Goal: Book appointment/travel/reservation

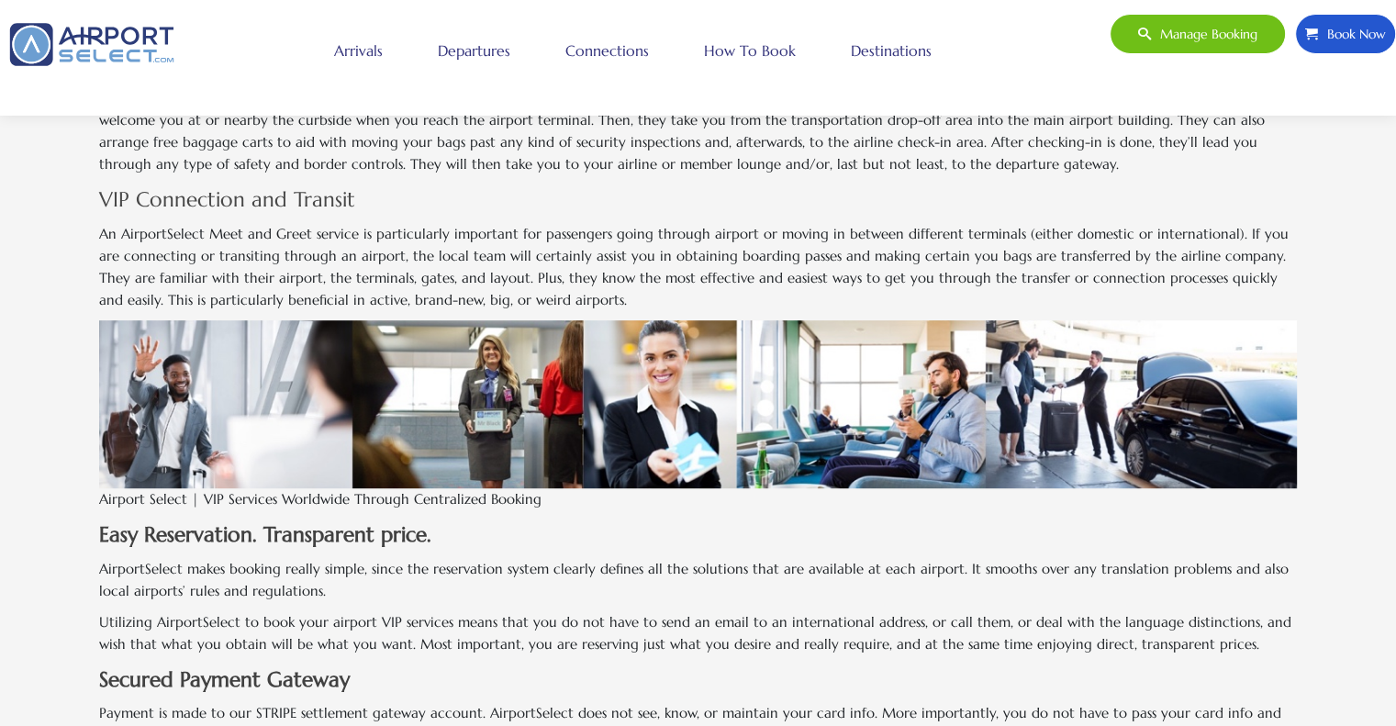
scroll to position [734, 0]
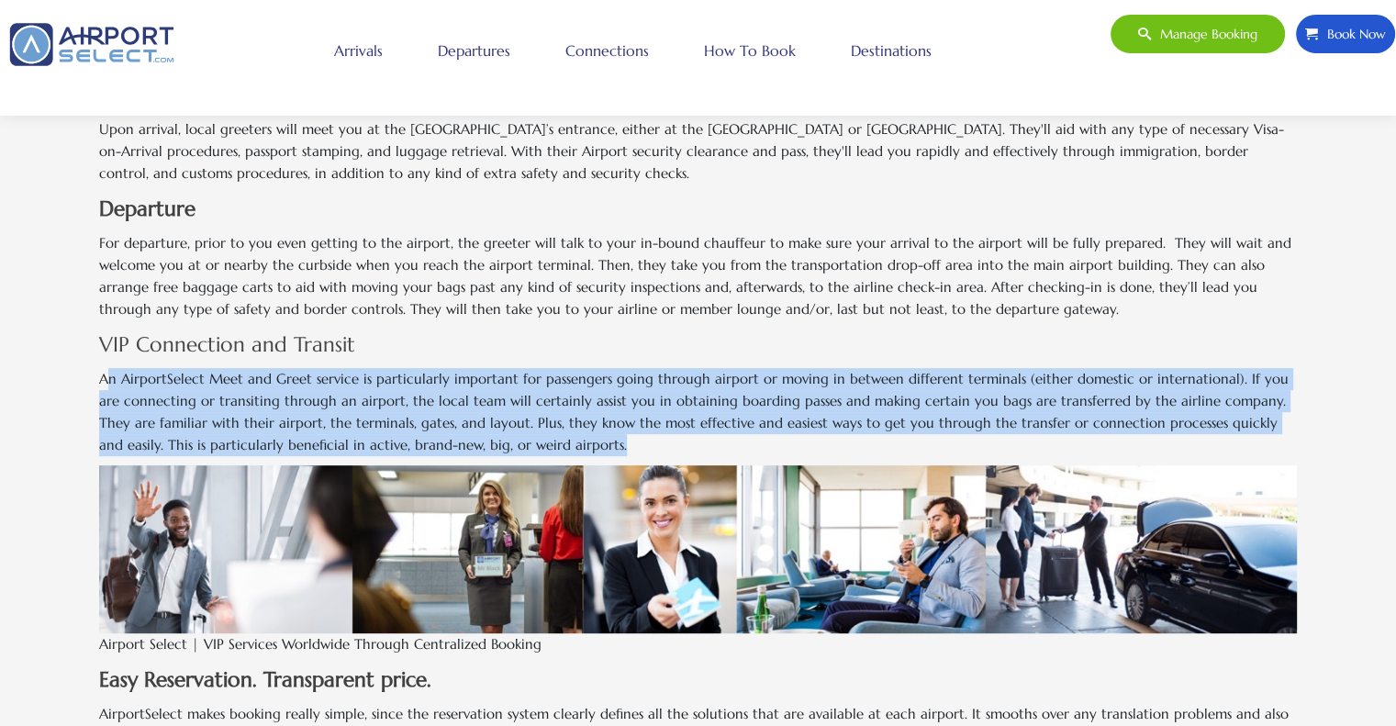
drag, startPoint x: 104, startPoint y: 373, endPoint x: 579, endPoint y: 437, distance: 479.5
click at [579, 437] on p "An AirportSelect Meet and Greet service is particularly important for passenger…" at bounding box center [697, 412] width 1197 height 88
click at [490, 427] on p "An AirportSelect Meet and Greet service is particularly important for passenger…" at bounding box center [697, 412] width 1197 height 88
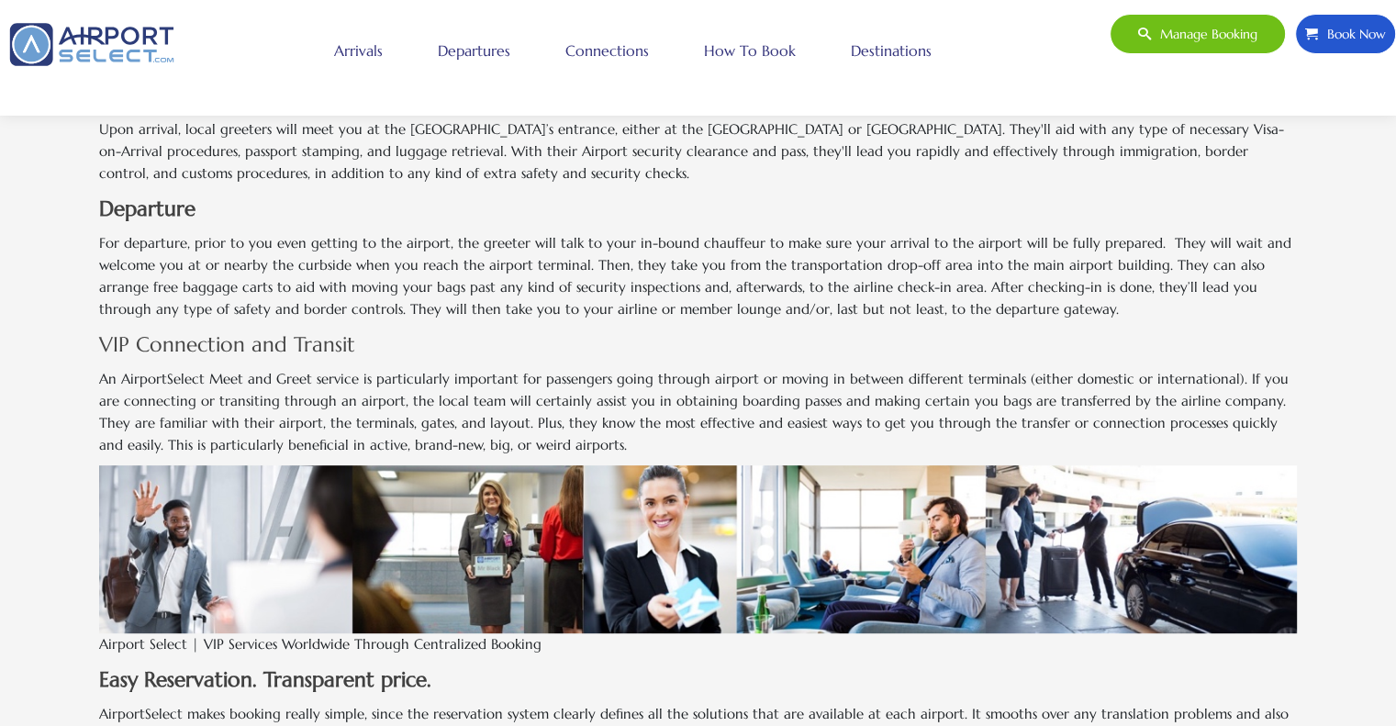
drag, startPoint x: 489, startPoint y: 388, endPoint x: 477, endPoint y: 291, distance: 98.0
click at [477, 292] on p "For departure, prior to you even getting to the airport, the greeter will talk …" at bounding box center [697, 276] width 1197 height 88
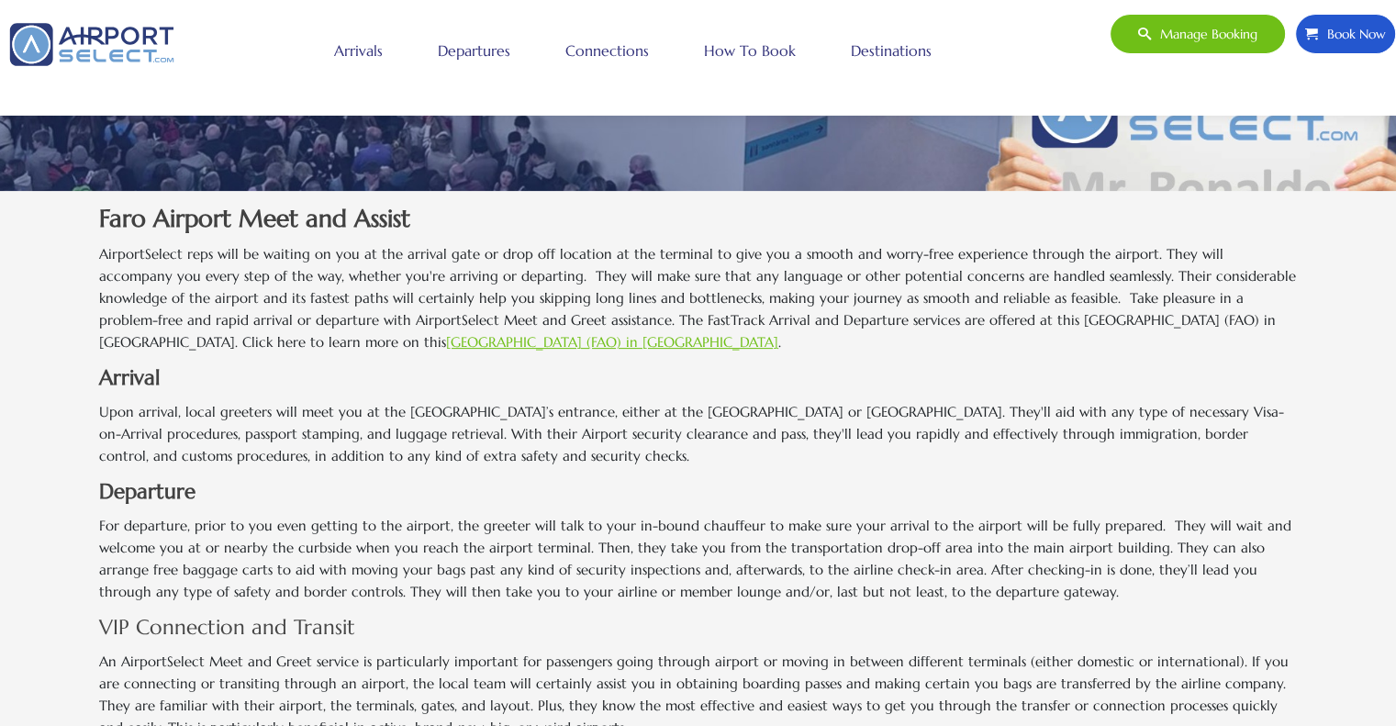
scroll to position [275, 0]
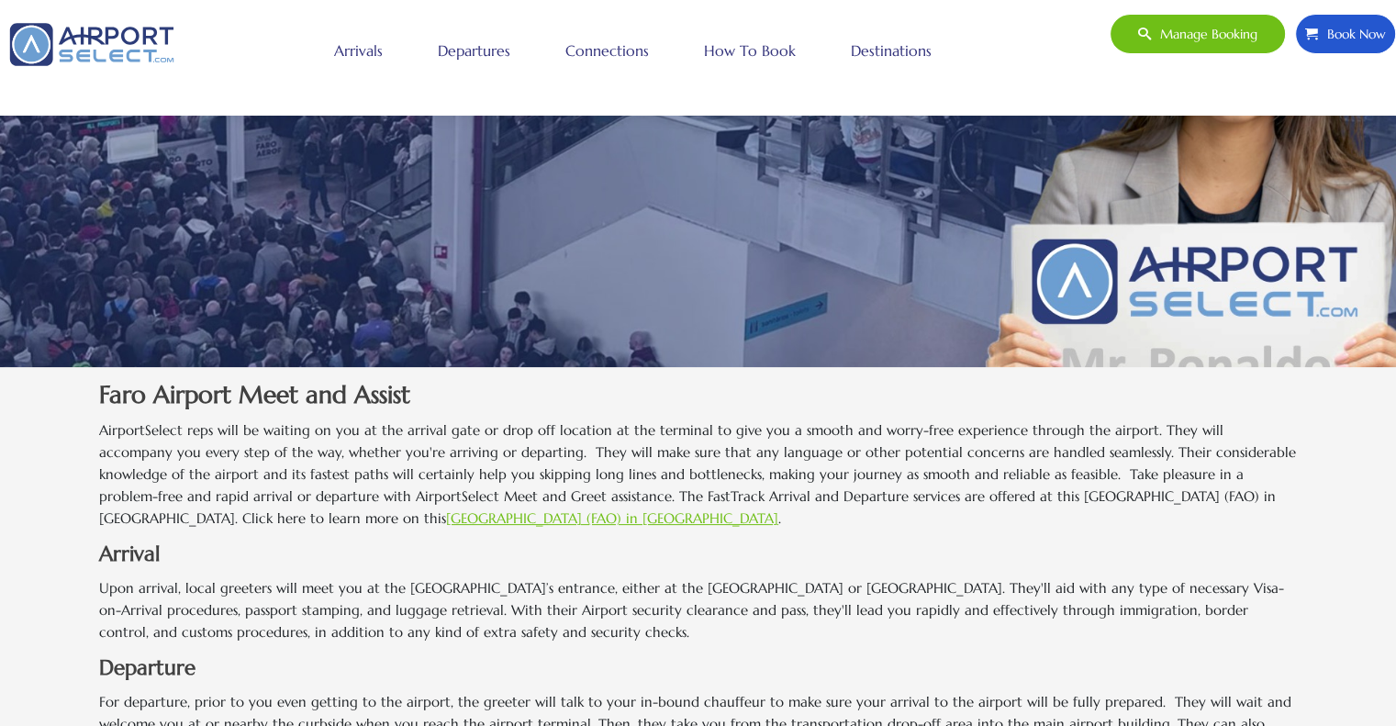
click at [484, 50] on link "Departures" at bounding box center [474, 51] width 82 height 46
click at [446, 514] on link "Faro Airport (FAO) in Portugal" at bounding box center [612, 517] width 332 height 17
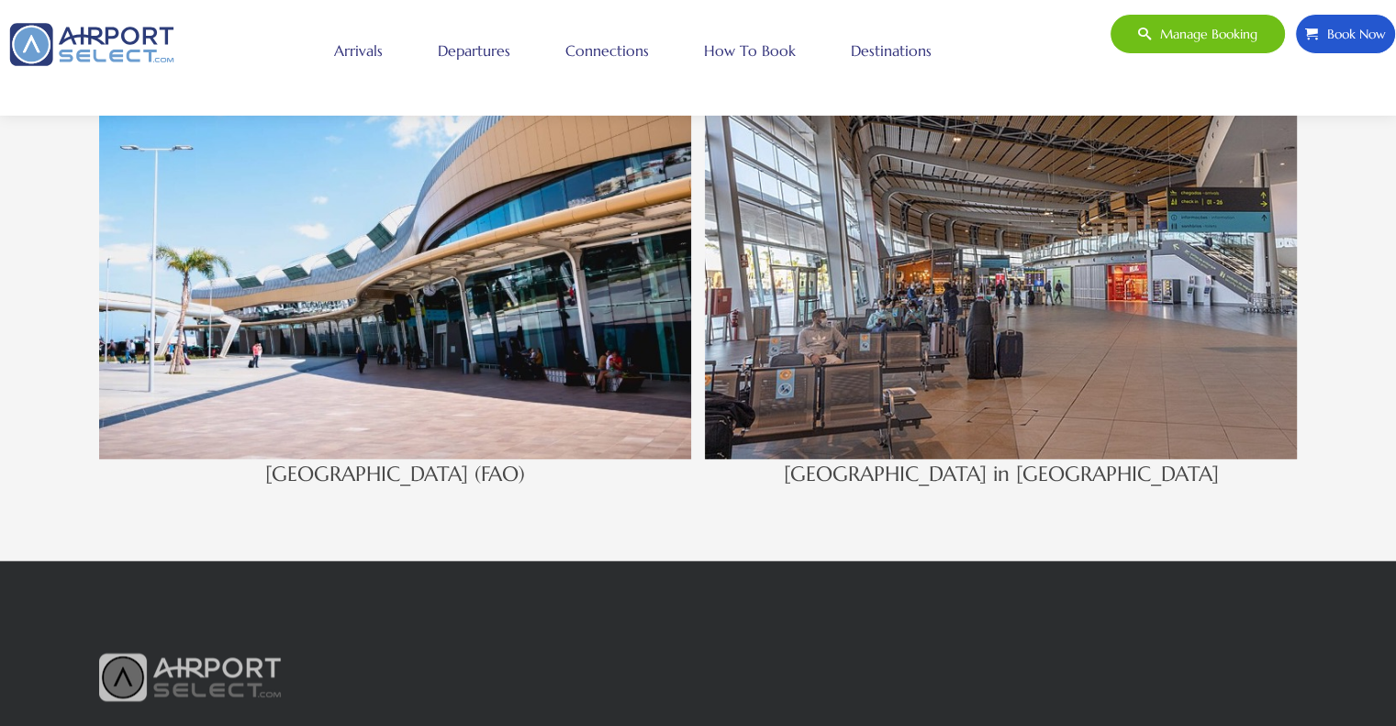
scroll to position [2110, 0]
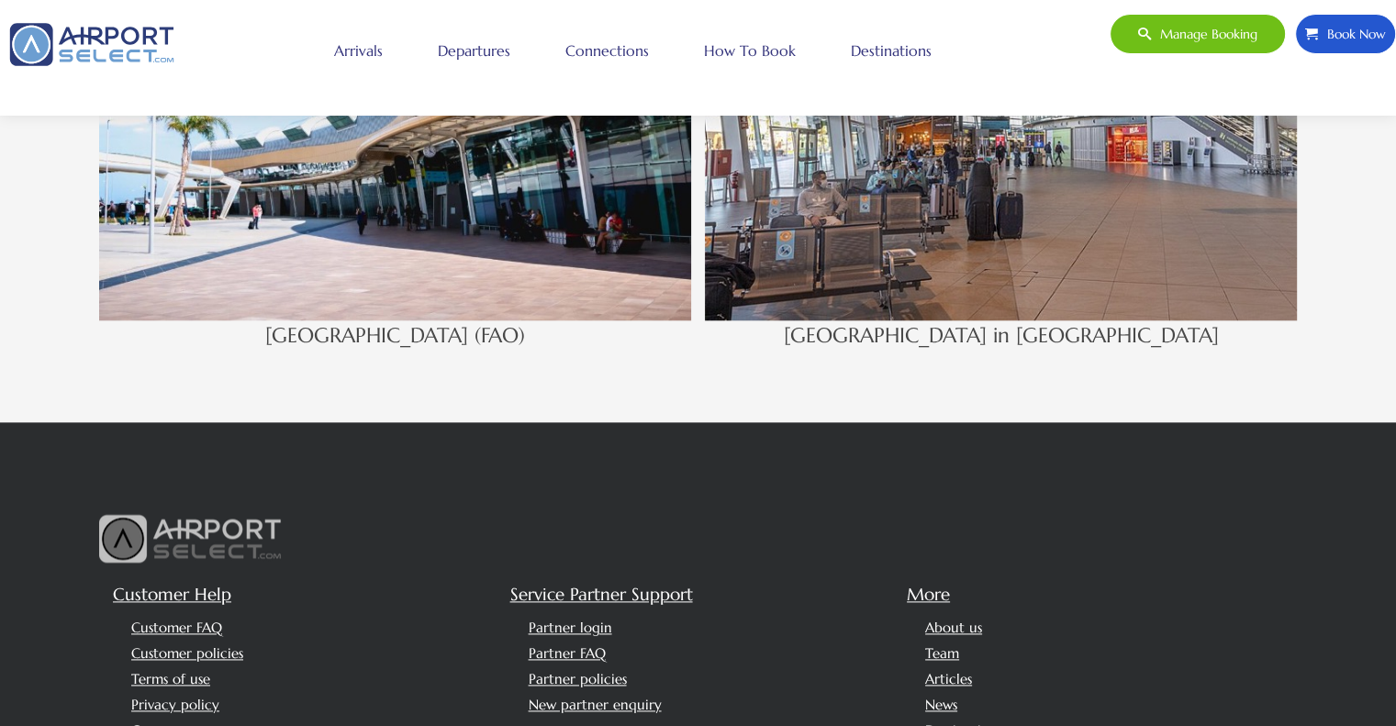
click at [402, 329] on h4 "Faro Airport (FAO)" at bounding box center [395, 335] width 592 height 31
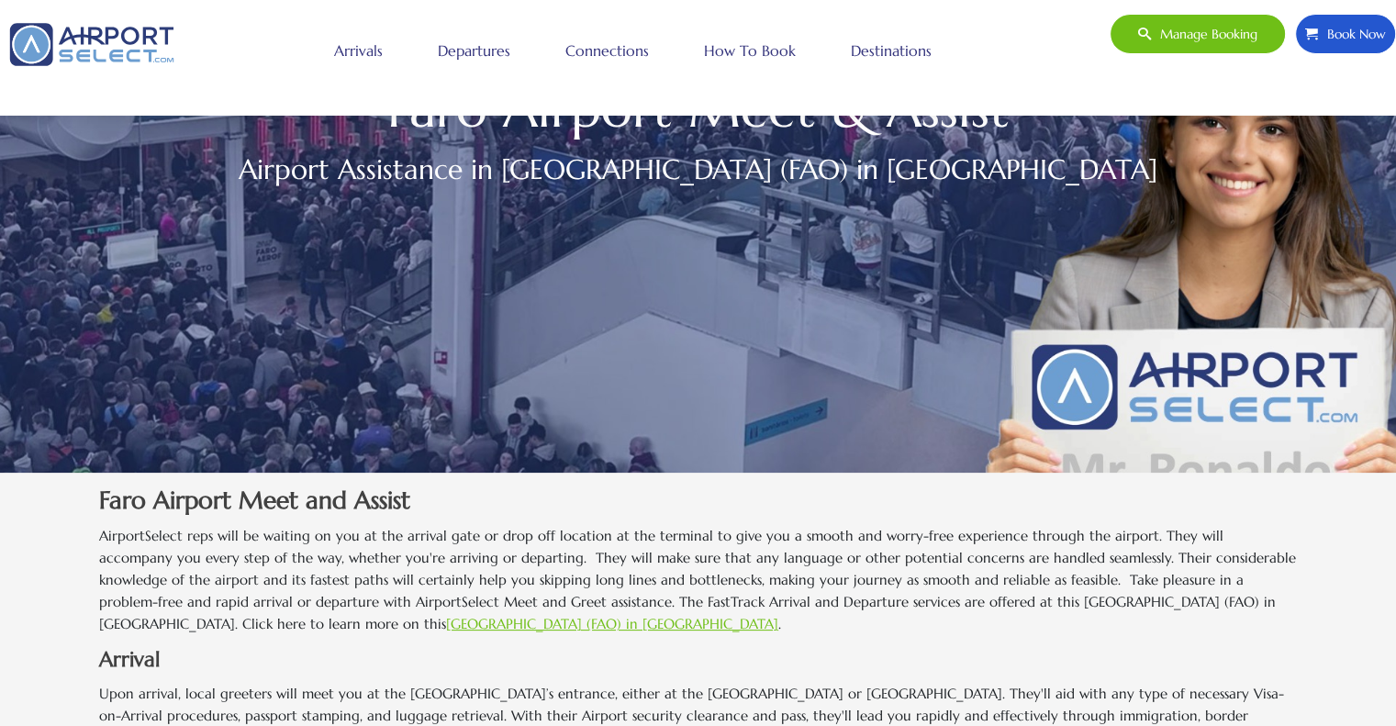
scroll to position [0, 0]
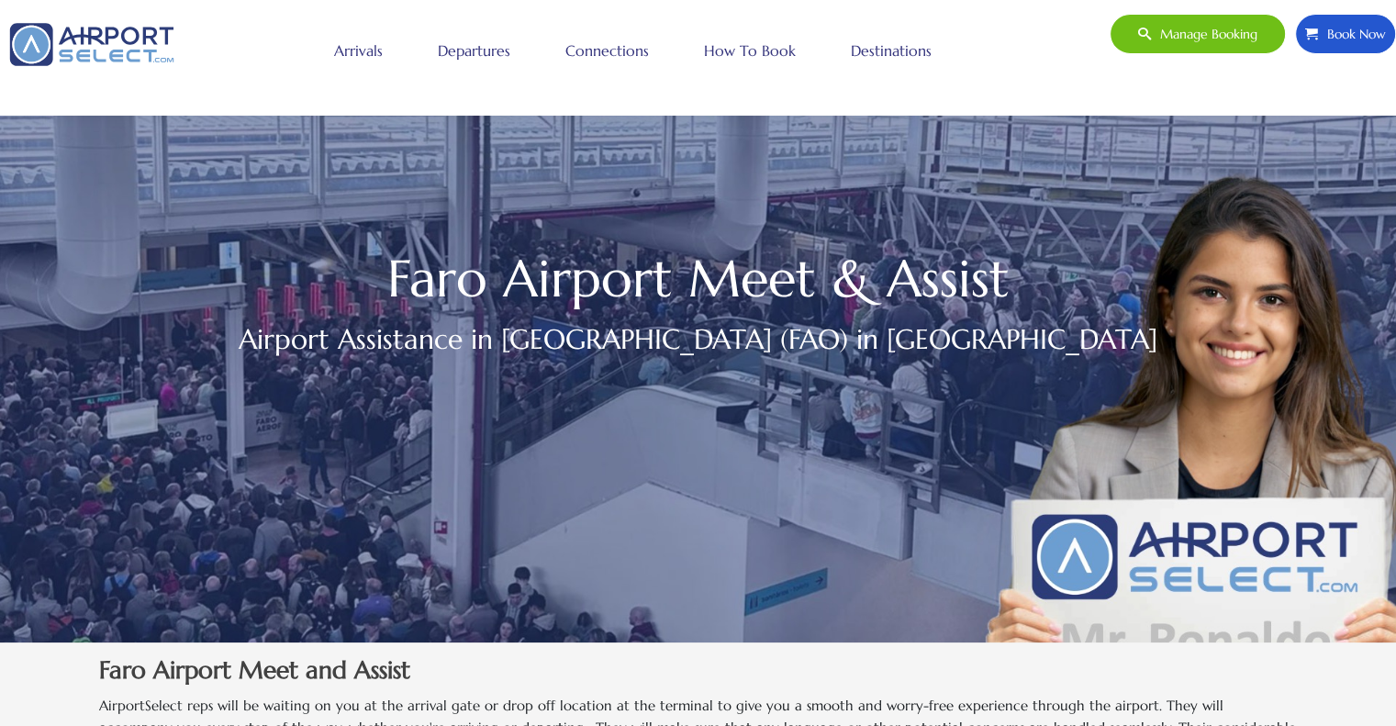
click at [476, 59] on link "Departures" at bounding box center [474, 51] width 82 height 46
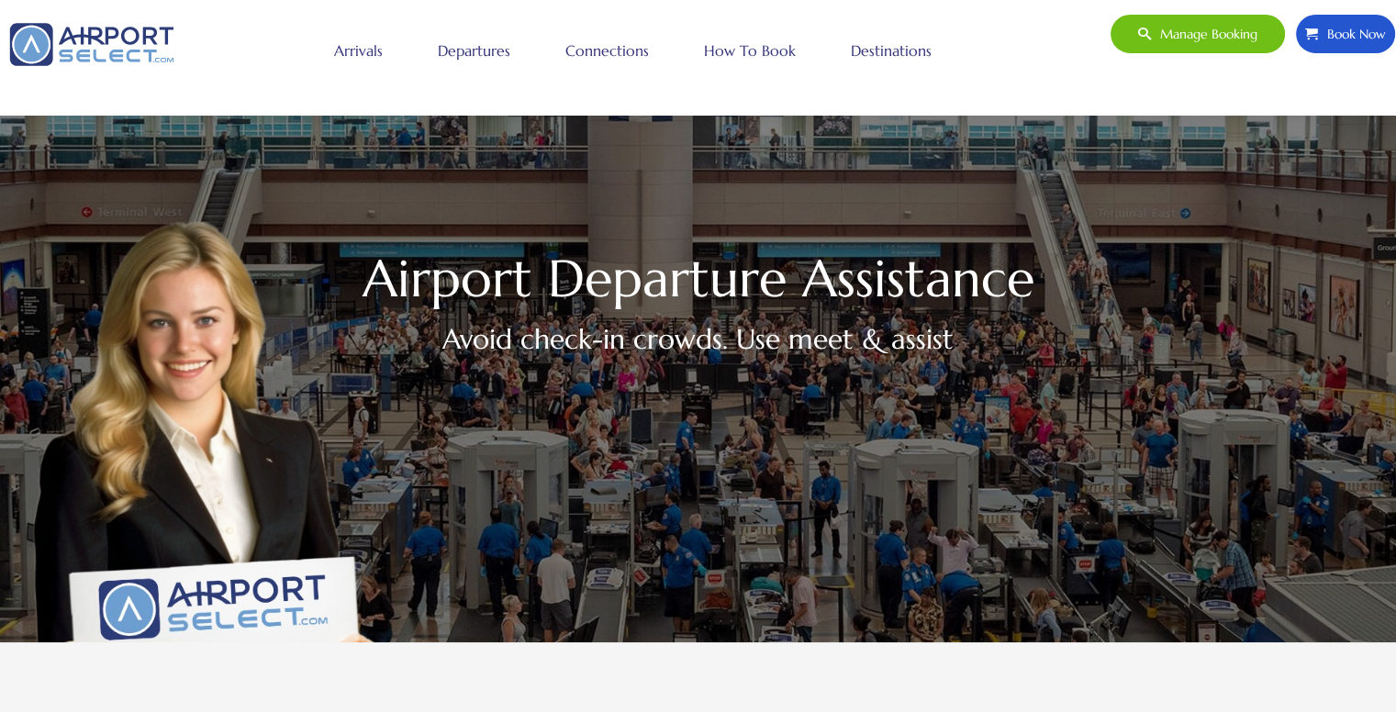
click at [735, 50] on link "How to book" at bounding box center [749, 51] width 101 height 46
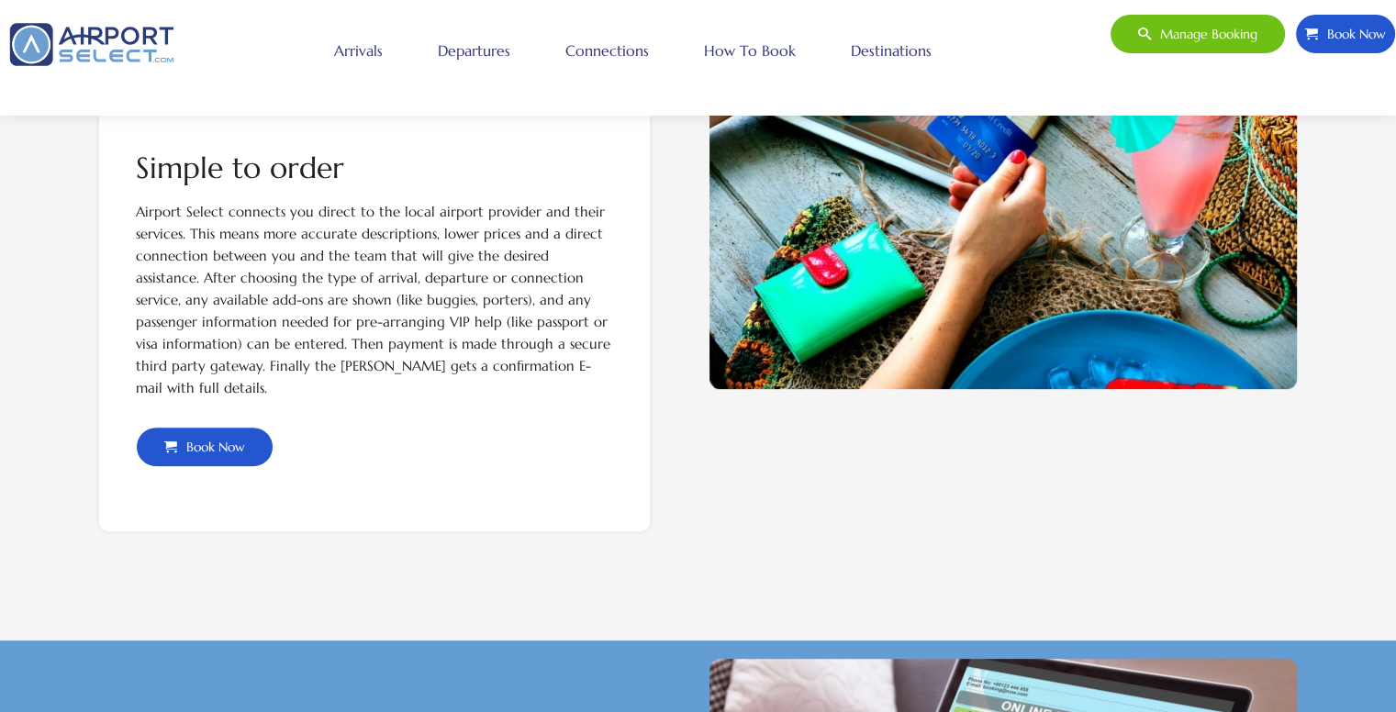
scroll to position [642, 0]
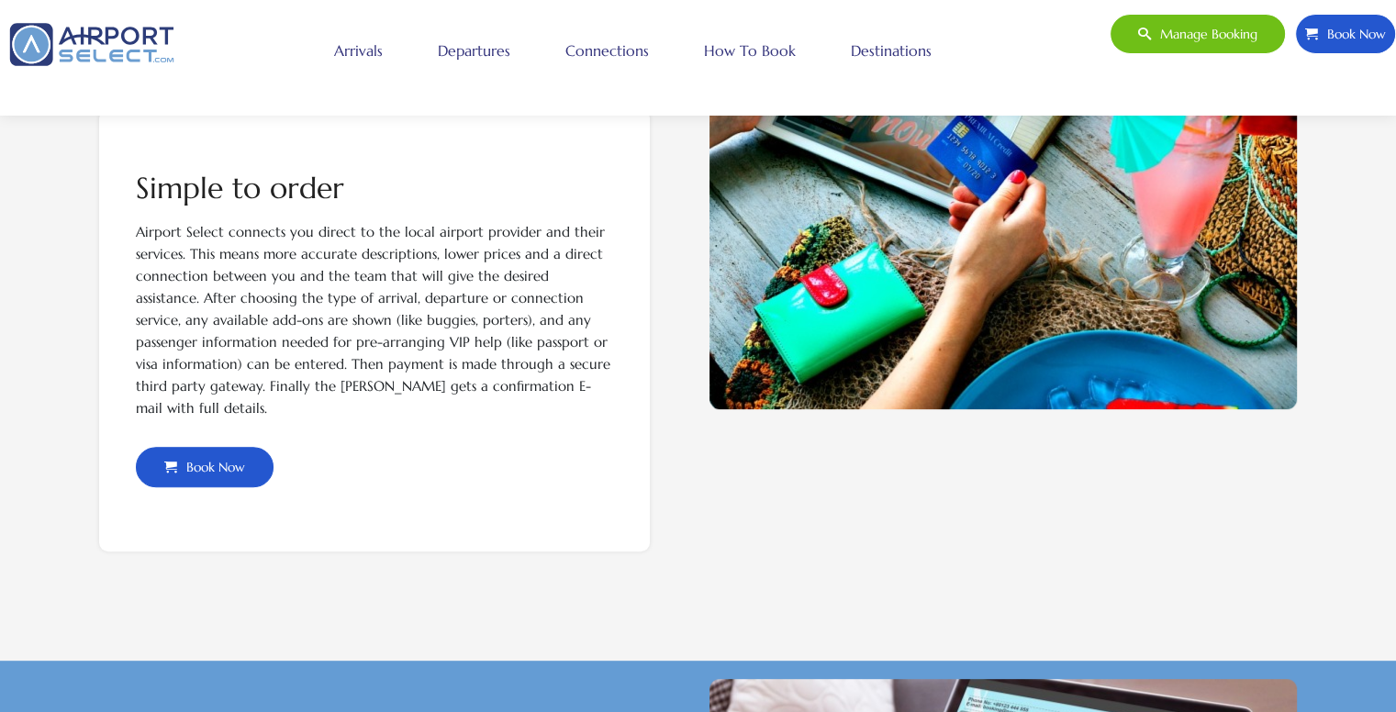
click at [245, 465] on span "Book Now" at bounding box center [211, 467] width 68 height 39
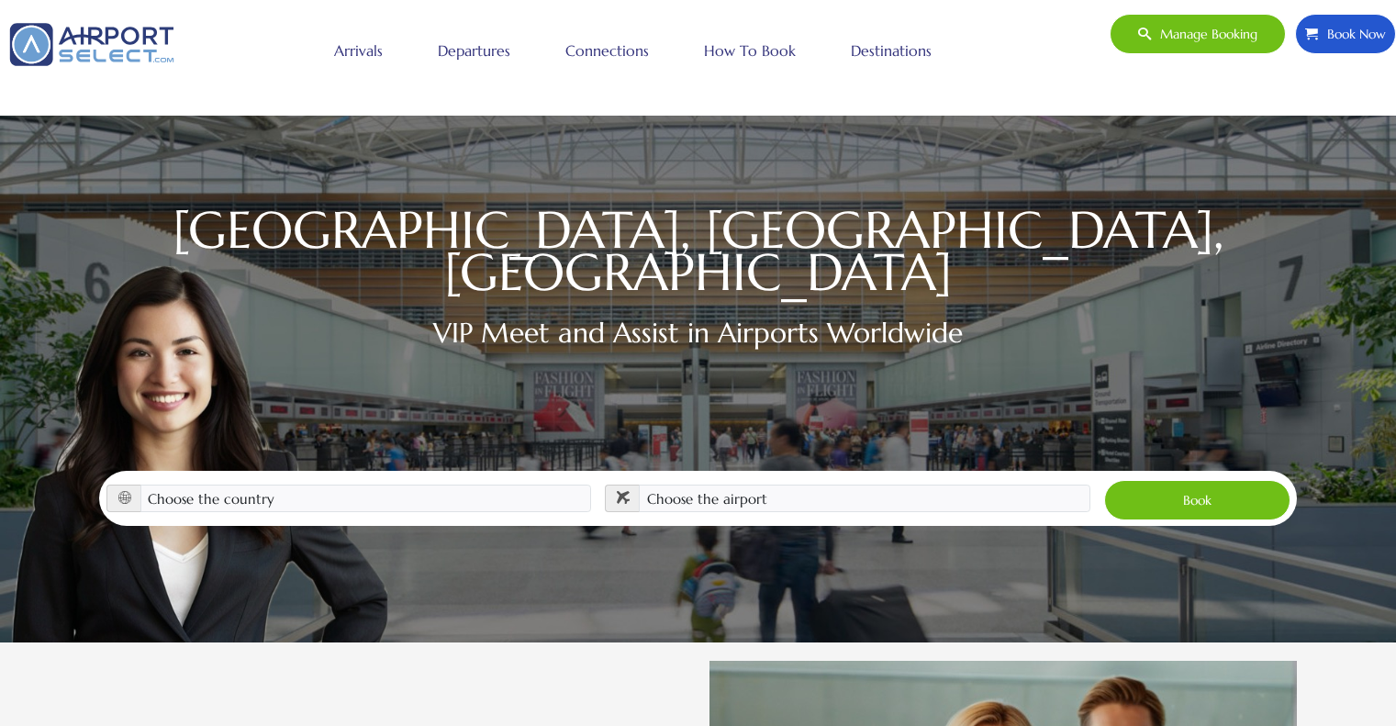
scroll to position [272, 0]
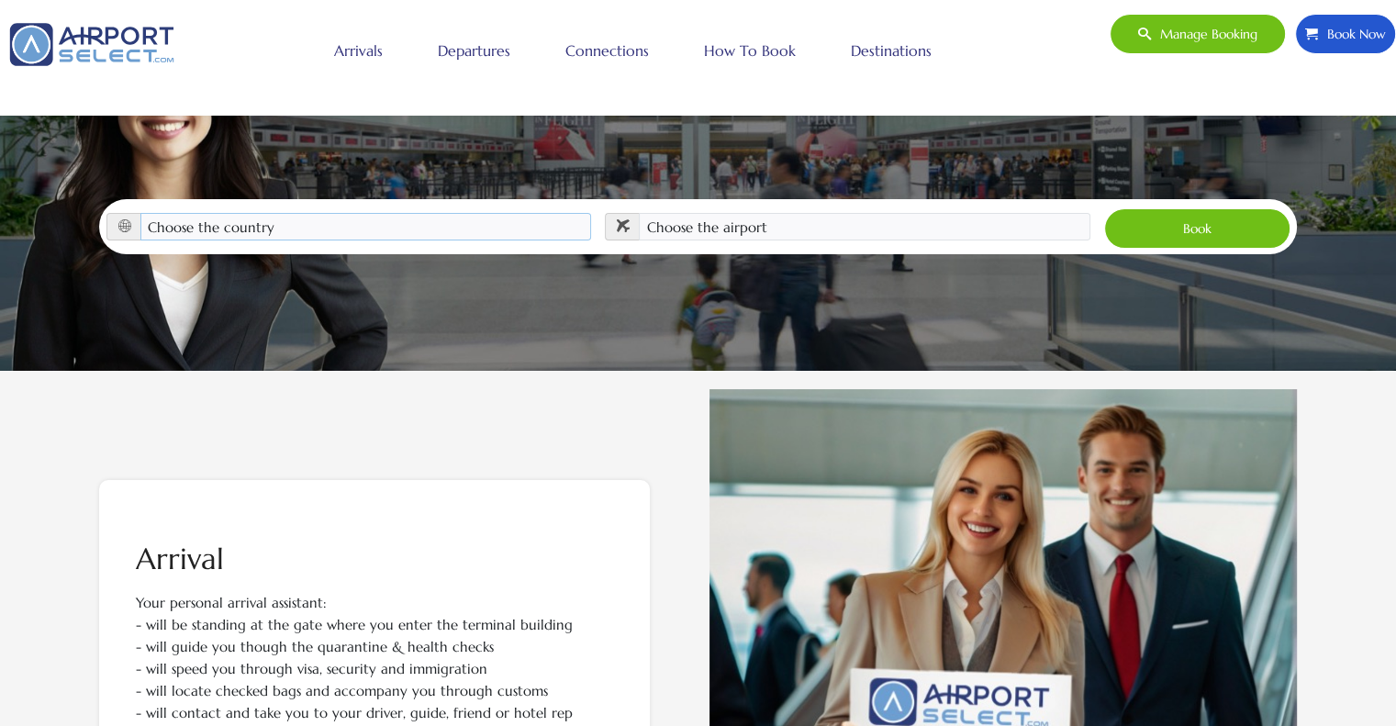
click at [381, 213] on select "Choose the country Albania Austria Bosnia and Herzegovina Canada China Croatia …" at bounding box center [365, 227] width 451 height 28
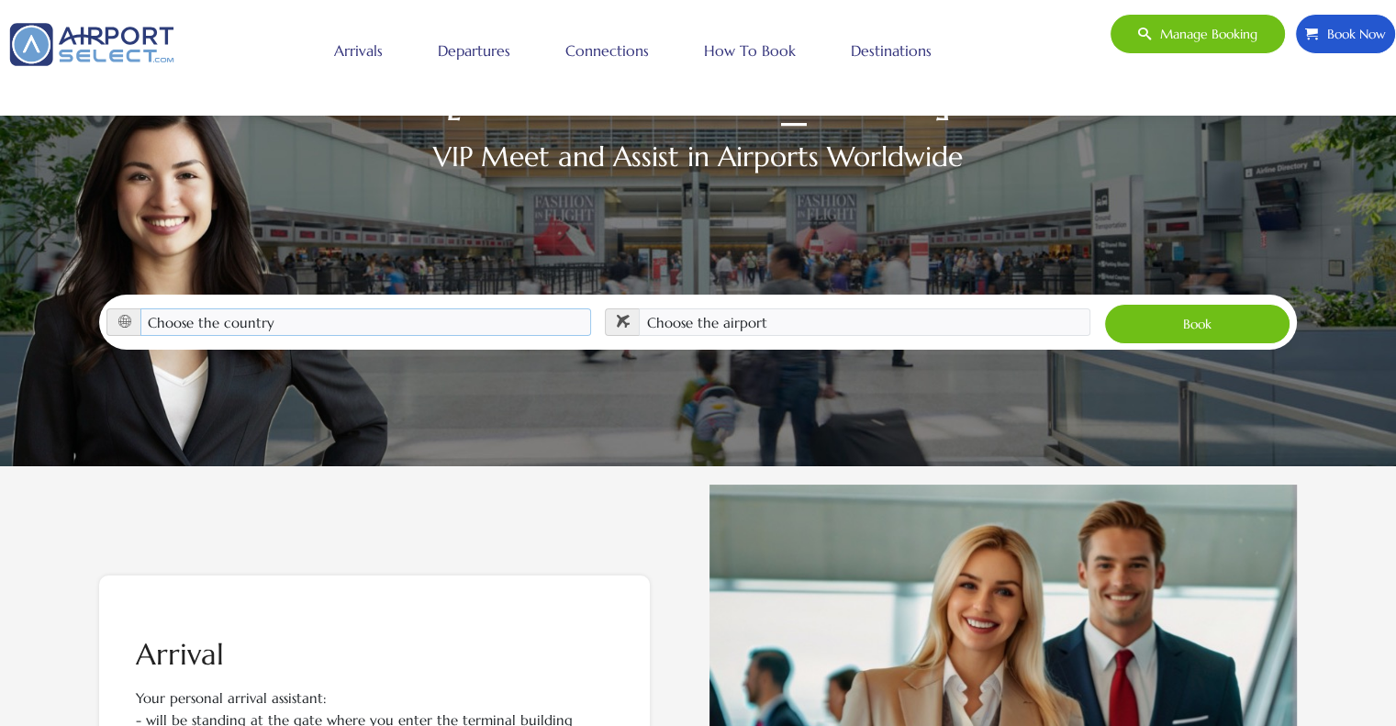
scroll to position [88, 0]
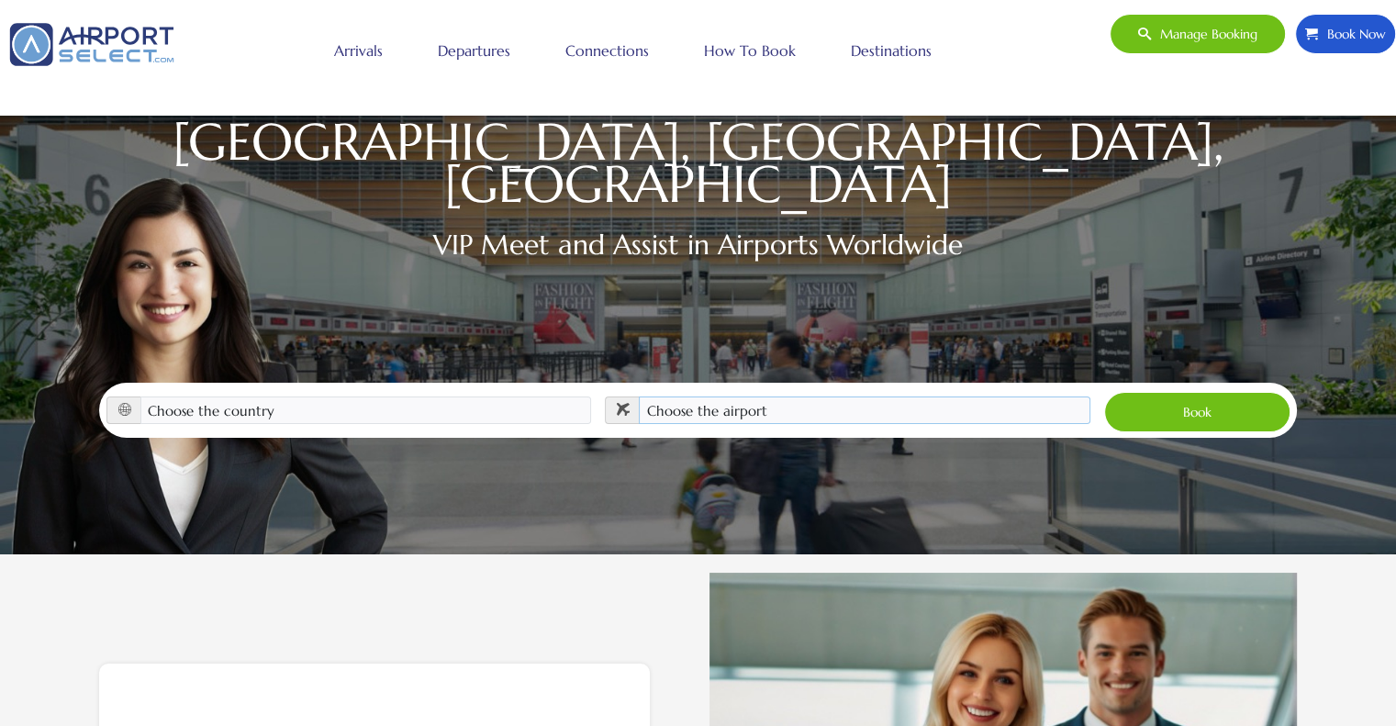
click at [750, 400] on select "Choose the airport" at bounding box center [864, 410] width 451 height 28
drag, startPoint x: 749, startPoint y: 394, endPoint x: 596, endPoint y: 395, distance: 152.3
click at [741, 396] on select "Choose the airport" at bounding box center [864, 410] width 451 height 28
click at [435, 396] on select "Choose the country Albania Austria Bosnia and Herzegovina Canada China Croatia …" at bounding box center [365, 410] width 451 height 28
select select "PRT"
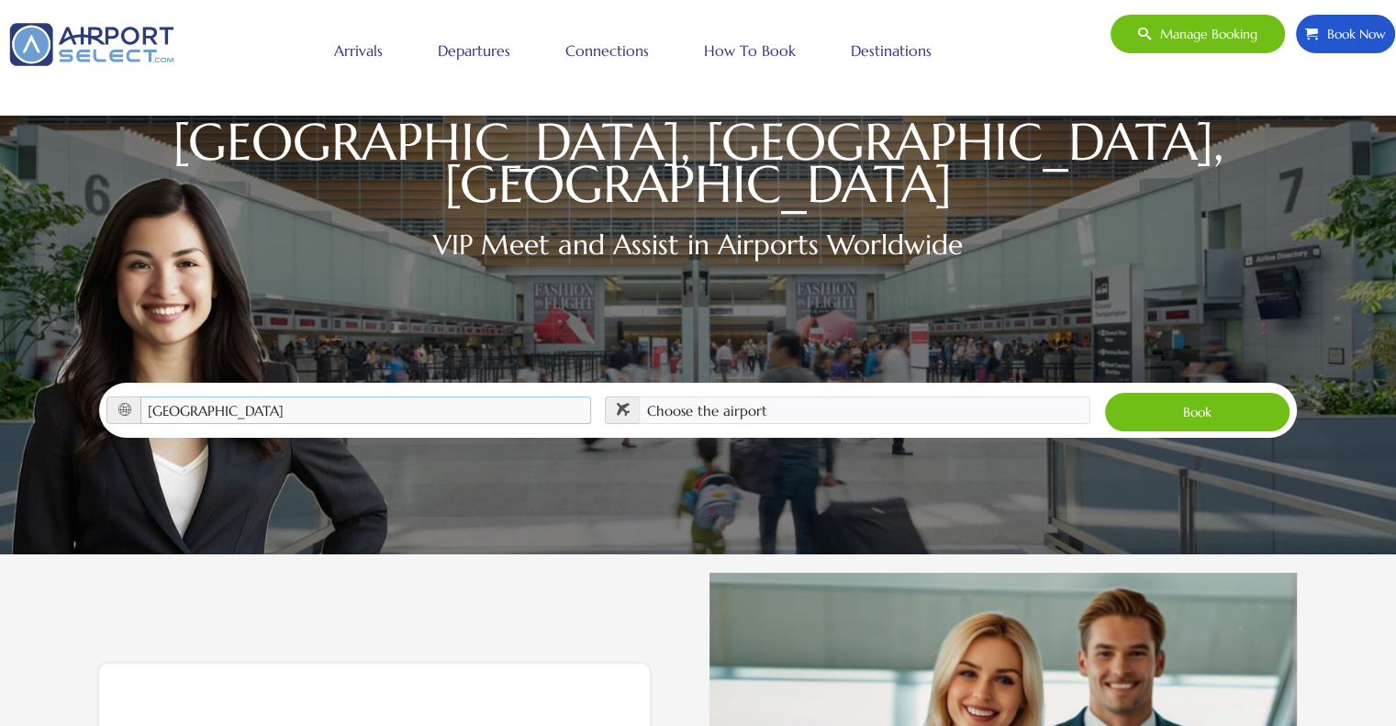
click at [140, 396] on select "Choose the country Albania Austria Bosnia and Herzegovina Canada China Croatia …" at bounding box center [365, 410] width 451 height 28
click at [672, 396] on select "Choose the airport Lisbon (Humberto Delgado) Airport (LIS)" at bounding box center [864, 410] width 451 height 28
click at [459, 396] on select "Choose the country [GEOGRAPHIC_DATA] [GEOGRAPHIC_DATA] [GEOGRAPHIC_DATA] [GEOGR…" at bounding box center [365, 410] width 451 height 28
click at [828, 73] on li "Destinations" at bounding box center [891, 50] width 136 height 59
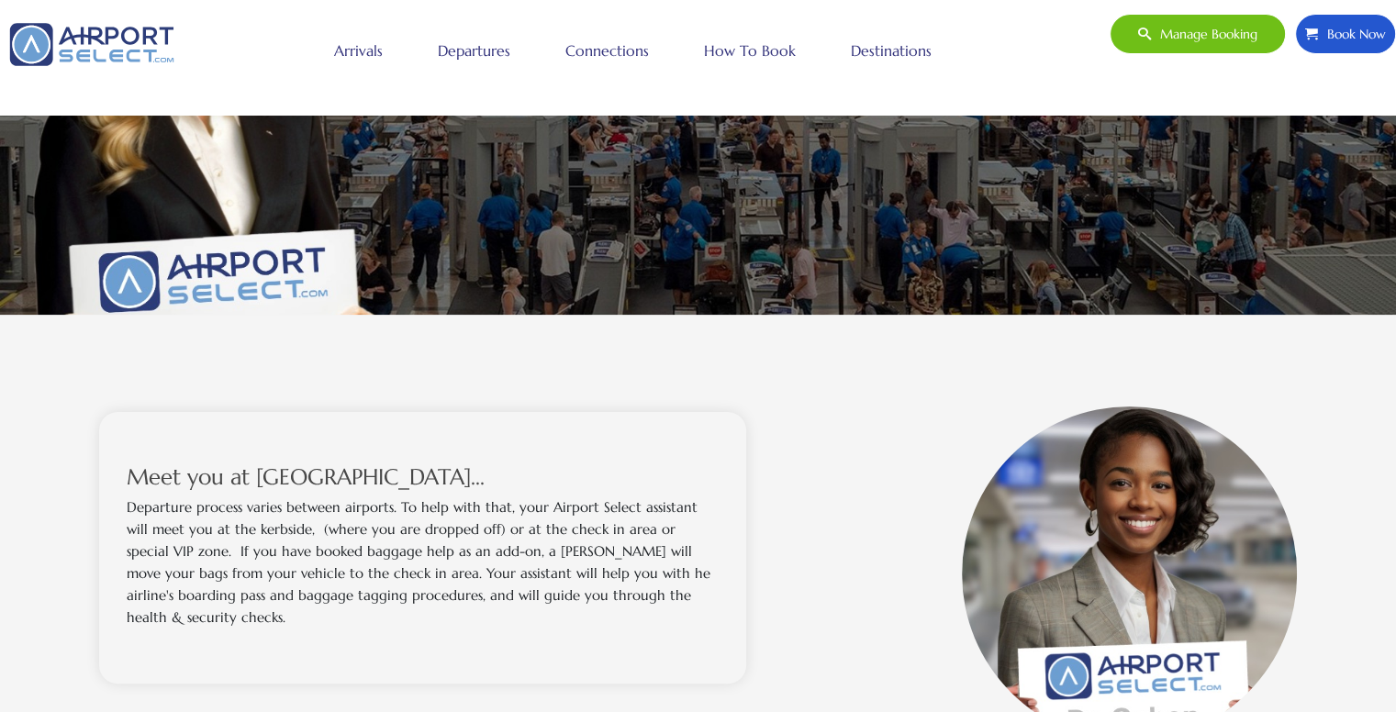
scroll to position [642, 0]
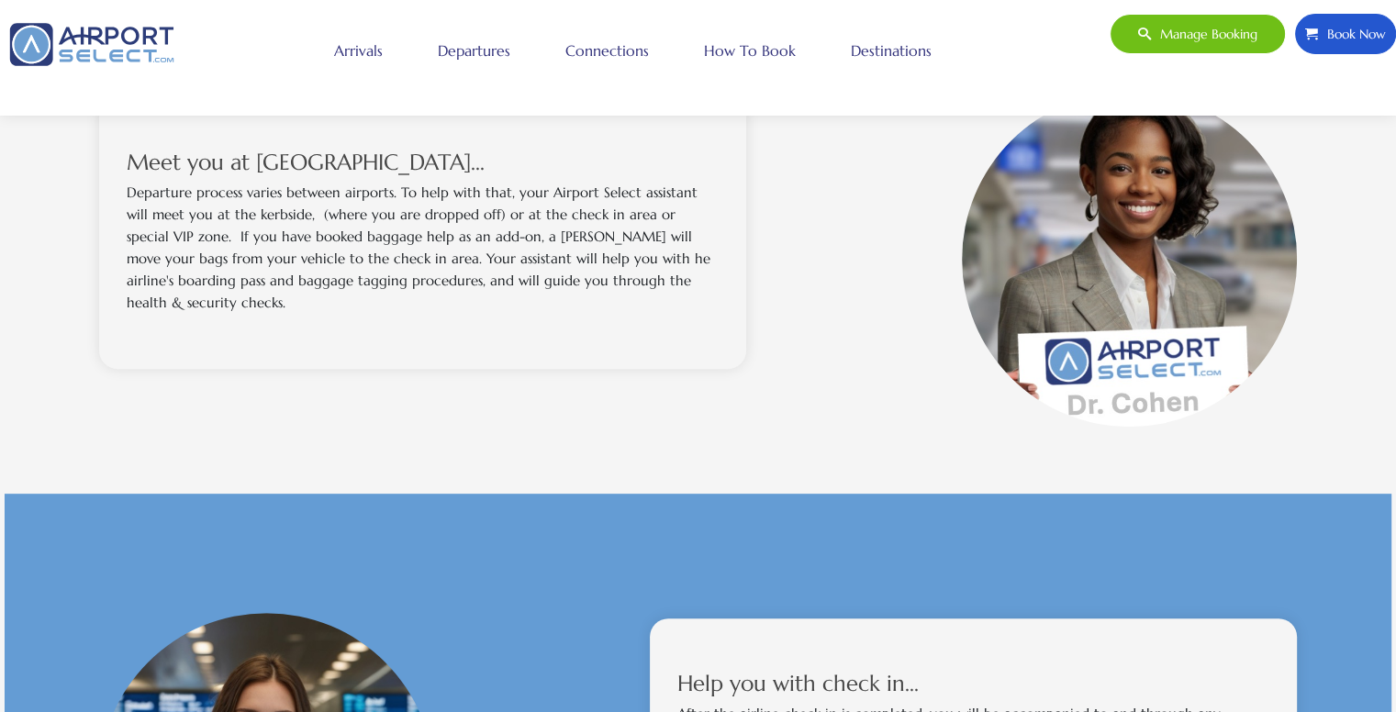
click at [1331, 31] on span "Book Now" at bounding box center [1352, 34] width 68 height 39
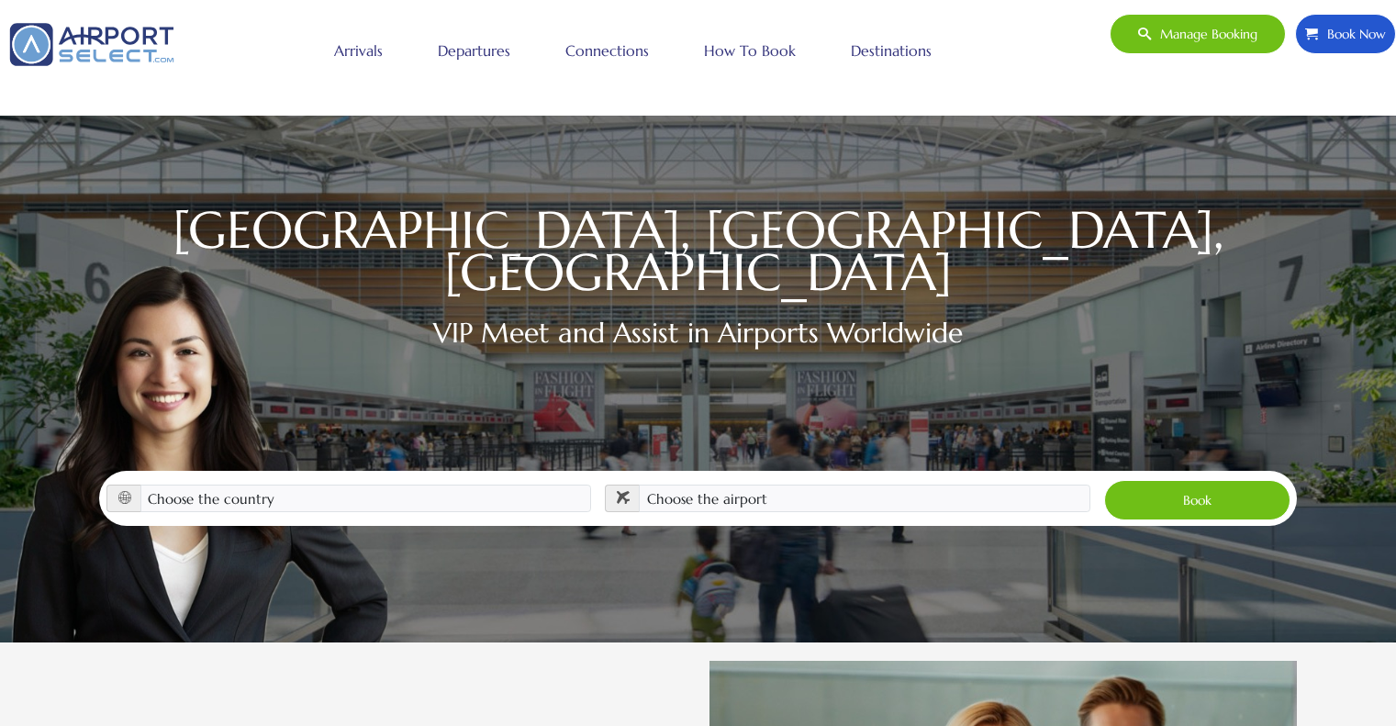
scroll to position [272, 0]
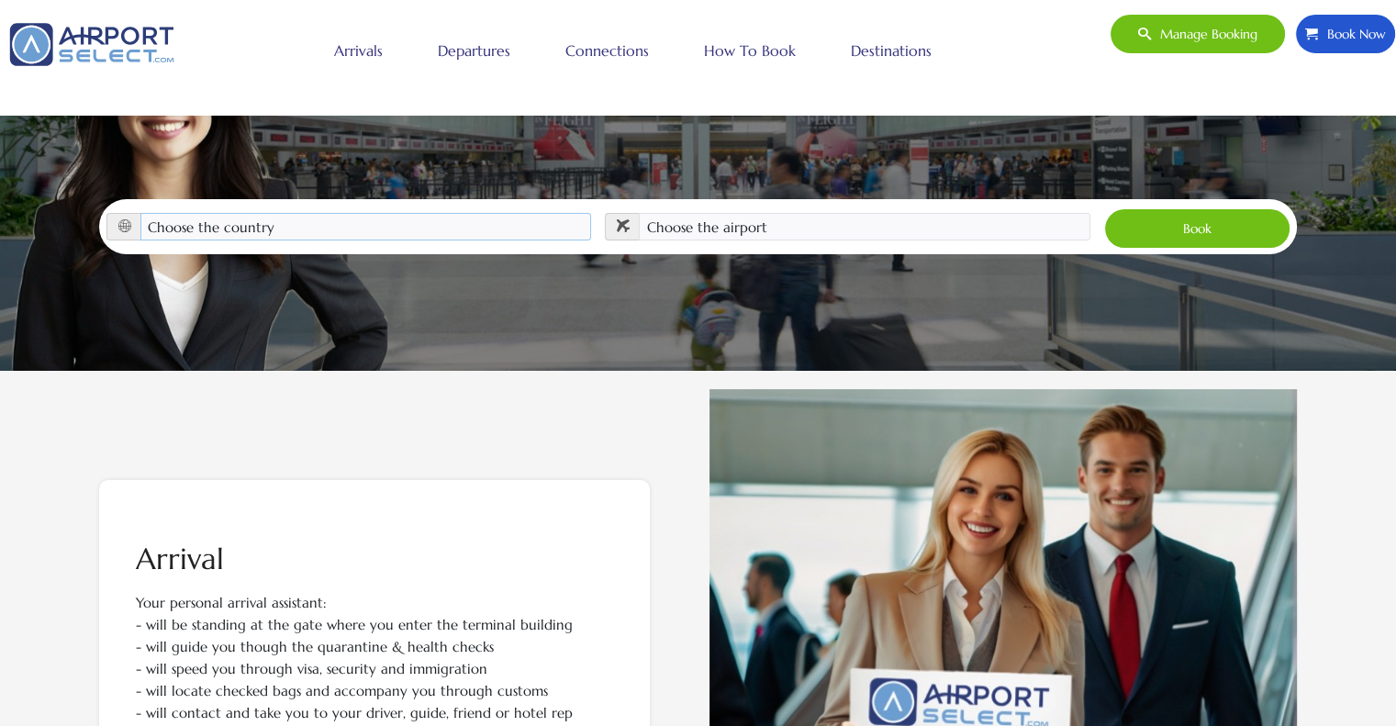
click at [427, 213] on select "Choose the country Albania Austria Bosnia and Herzegovina Canada China Croatia …" at bounding box center [365, 227] width 451 height 28
select select "PRT"
click at [140, 213] on select "Choose the country Albania Austria Bosnia and Herzegovina Canada China Croatia …" at bounding box center [365, 227] width 451 height 28
click at [685, 213] on select "Choose the airport Lisbon (Humberto Delgado) Airport (LIS)" at bounding box center [864, 227] width 451 height 28
select select "LIS"
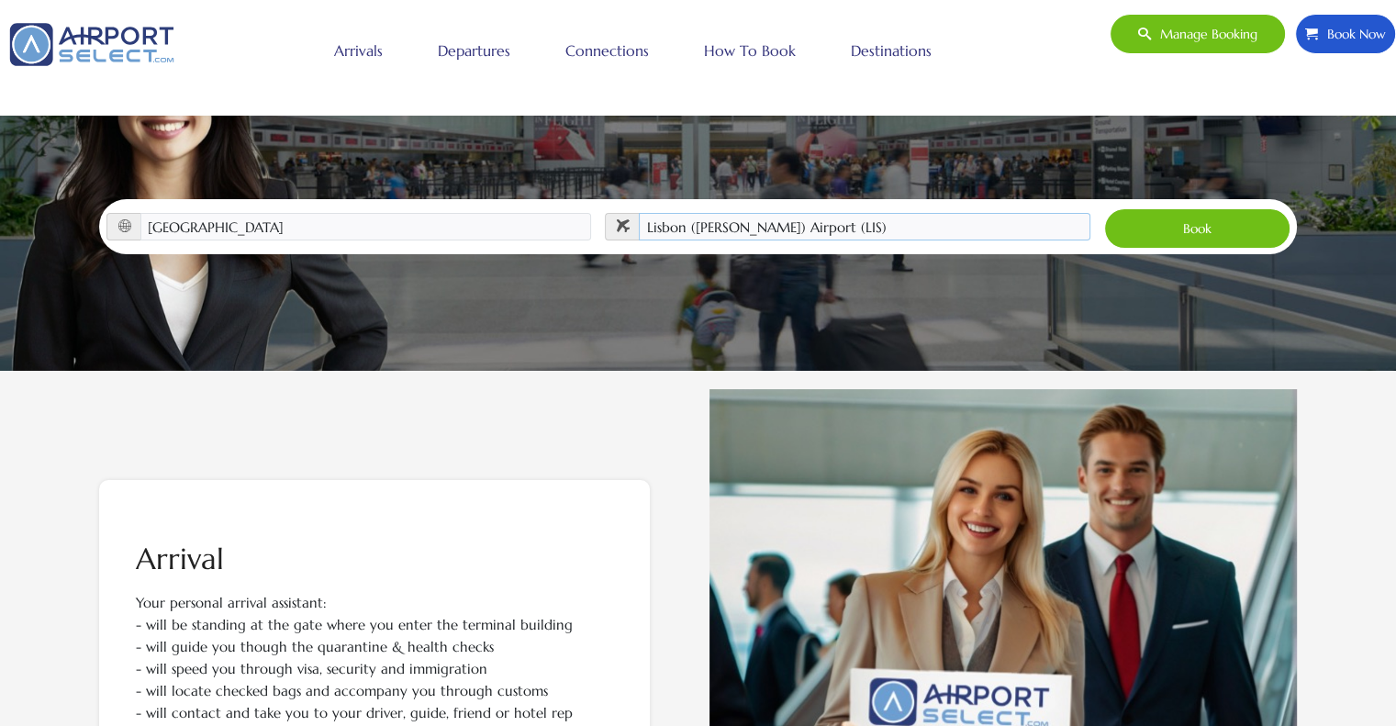
click at [639, 213] on select "Choose the airport Lisbon (Humberto Delgado) Airport (LIS)" at bounding box center [864, 227] width 451 height 28
click at [1226, 208] on button "Book" at bounding box center [1197, 228] width 186 height 40
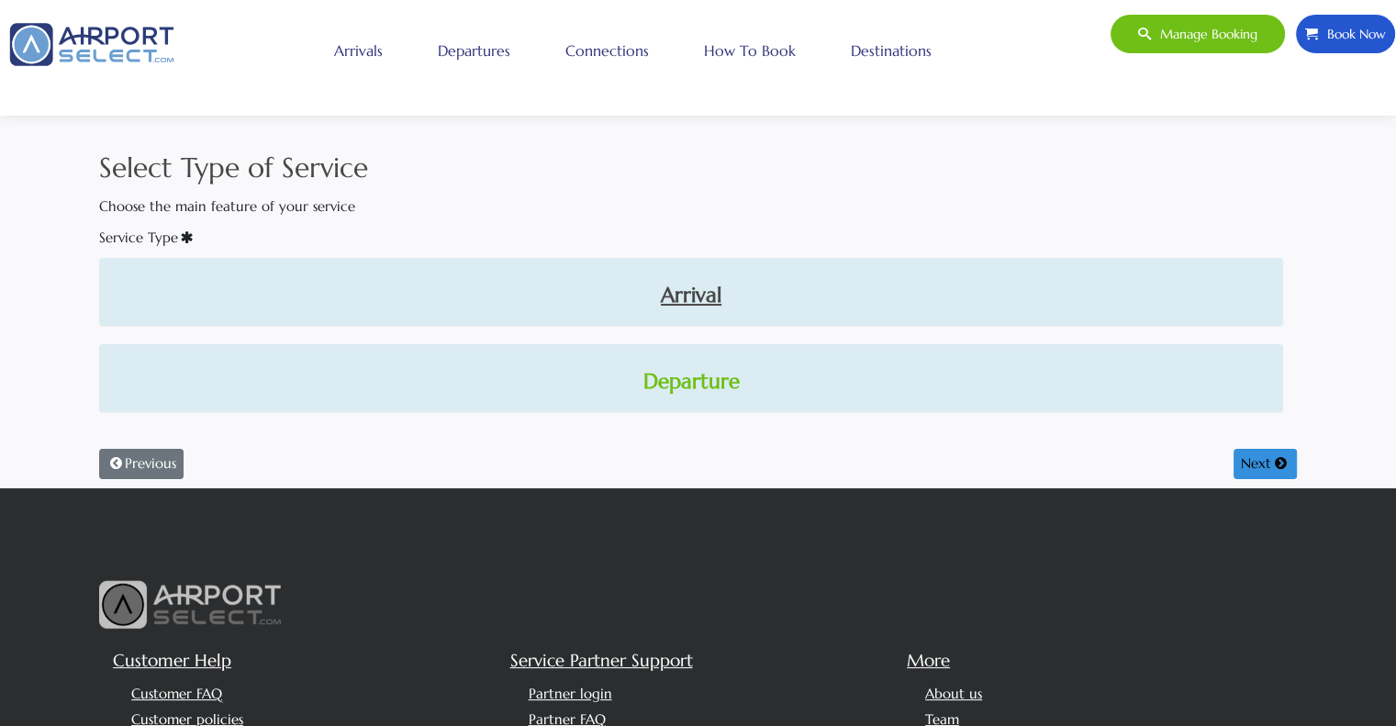
click at [668, 384] on link "Departure" at bounding box center [691, 381] width 1154 height 31
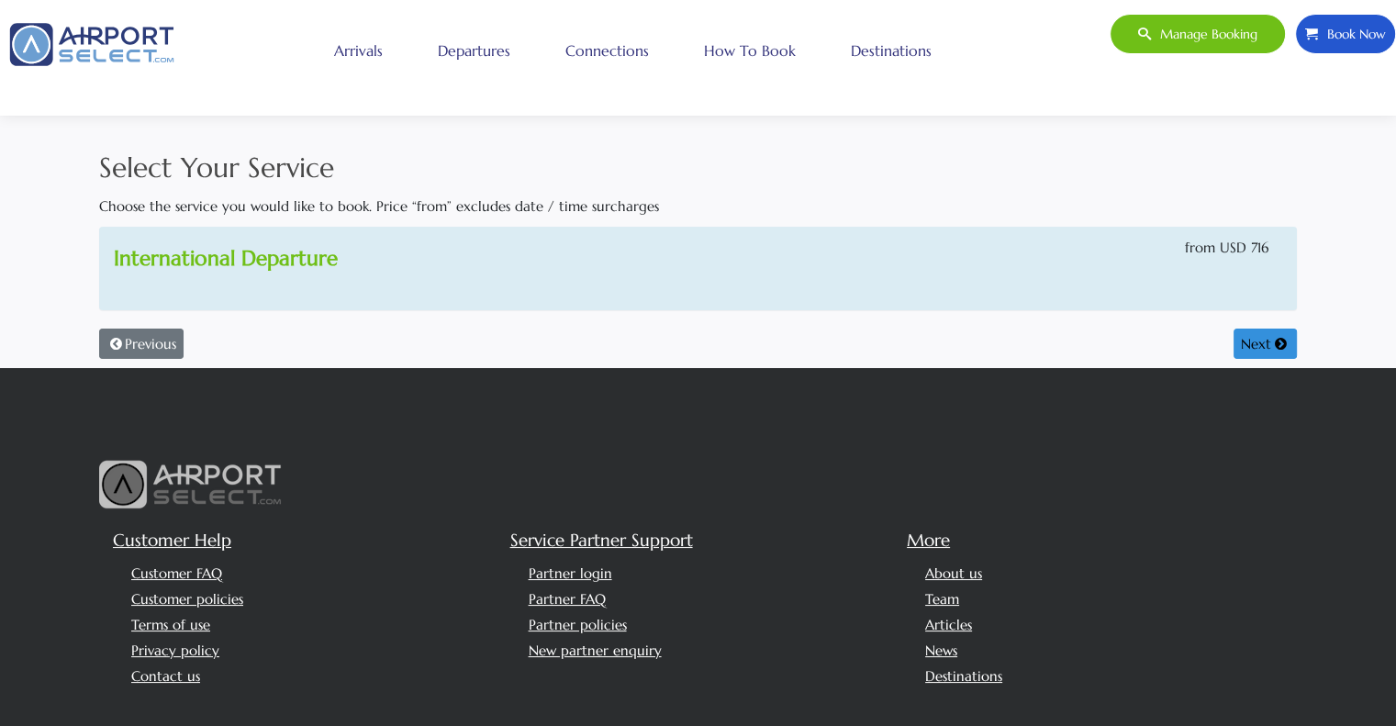
click at [275, 247] on link "International Departure" at bounding box center [226, 258] width 224 height 26
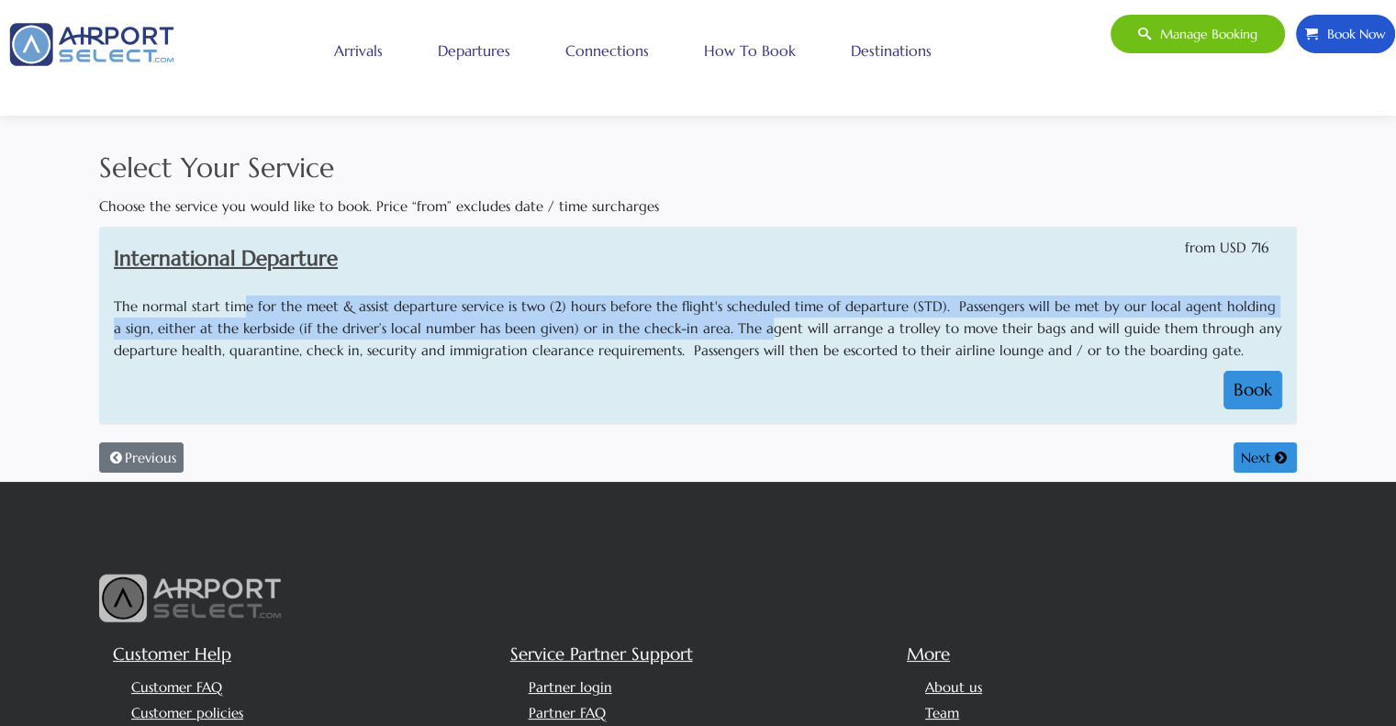
drag, startPoint x: 240, startPoint y: 302, endPoint x: 704, endPoint y: 327, distance: 464.0
click at [743, 334] on p "The normal start time for the meet & assist departure service is two (2) hours …" at bounding box center [698, 328] width 1168 height 66
